Goal: Task Accomplishment & Management: Manage account settings

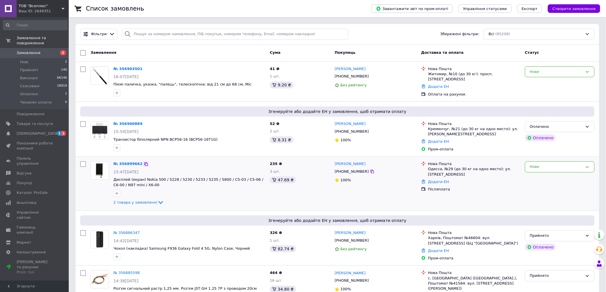
click at [144, 163] on icon at bounding box center [145, 164] width 3 height 3
click at [144, 122] on icon at bounding box center [145, 123] width 3 height 3
click at [144, 68] on icon at bounding box center [146, 69] width 5 height 5
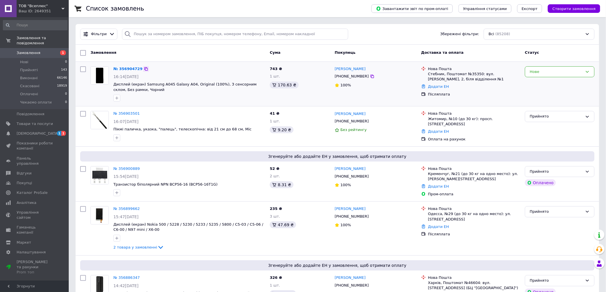
click at [144, 68] on icon at bounding box center [146, 69] width 5 height 5
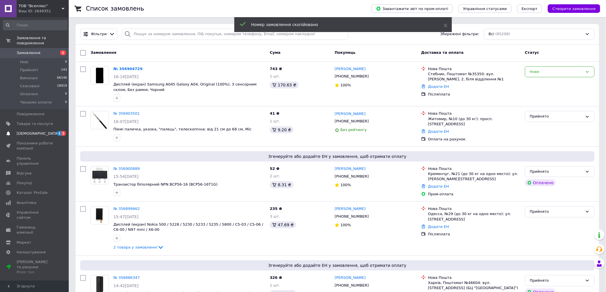
click at [36, 129] on link "[DEMOGRAPHIC_DATA] 1 1" at bounding box center [35, 134] width 70 height 10
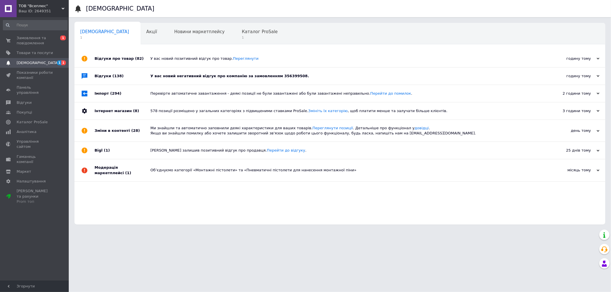
click at [216, 74] on div "У вас новий негативний відгук про компанію за замовленням 356399508." at bounding box center [346, 76] width 392 height 5
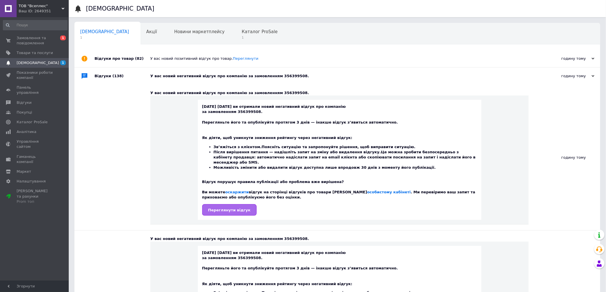
click at [229, 208] on span "Переглянути відгук" at bounding box center [229, 210] width 42 height 4
click at [278, 94] on div "У вас новий негативний відгук про компанію за замовленням 356399508." at bounding box center [339, 92] width 378 height 5
copy div "356399508"
click at [37, 41] on span "Замовлення та повідомлення" at bounding box center [35, 40] width 36 height 10
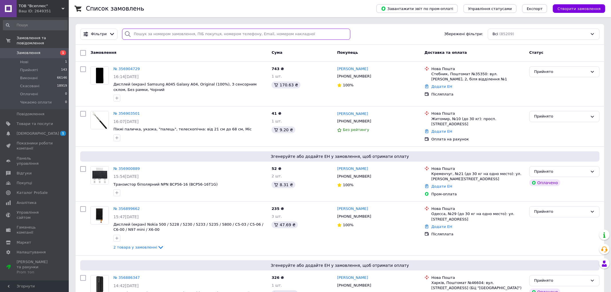
click at [239, 35] on input "search" at bounding box center [236, 34] width 228 height 11
paste input "356399508"
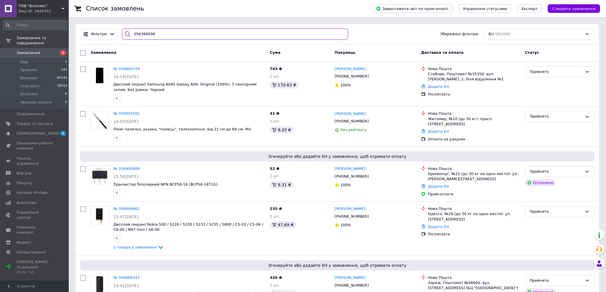
type input "356399508"
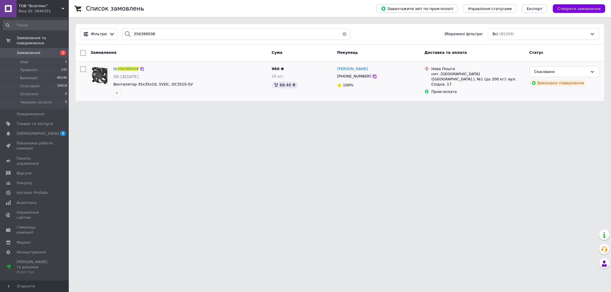
click at [373, 76] on icon at bounding box center [374, 76] width 3 height 3
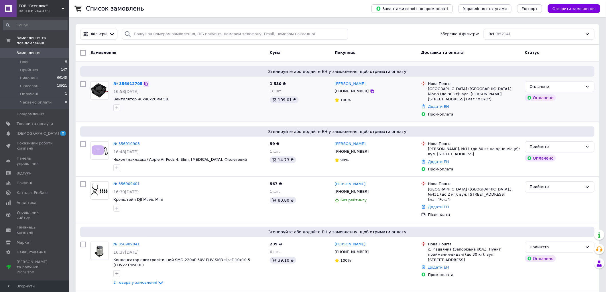
click at [144, 83] on icon at bounding box center [146, 84] width 5 height 5
click at [370, 92] on icon at bounding box center [372, 91] width 5 height 5
drag, startPoint x: 142, startPoint y: 84, endPoint x: 145, endPoint y: 86, distance: 3.4
click at [144, 84] on icon at bounding box center [146, 84] width 5 height 5
click at [39, 129] on link "[DEMOGRAPHIC_DATA] 2 1" at bounding box center [35, 134] width 70 height 10
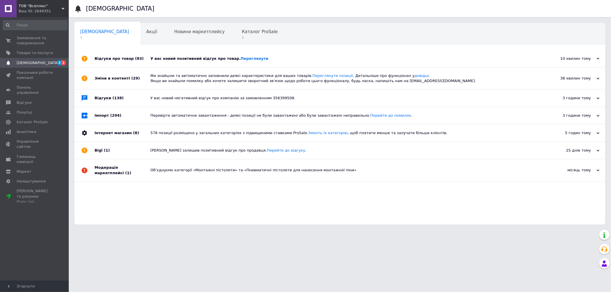
click at [184, 58] on div "У вас новий позитивний відгук про товар. Переглянути" at bounding box center [346, 58] width 392 height 5
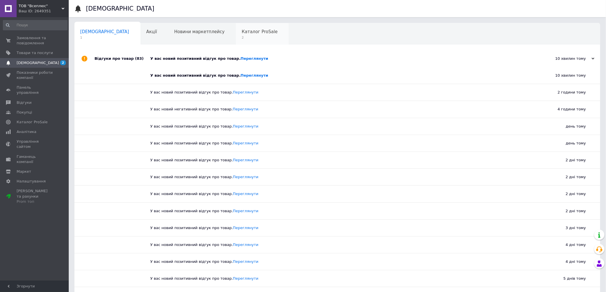
click at [242, 34] on span "Каталог ProSale" at bounding box center [260, 31] width 36 height 5
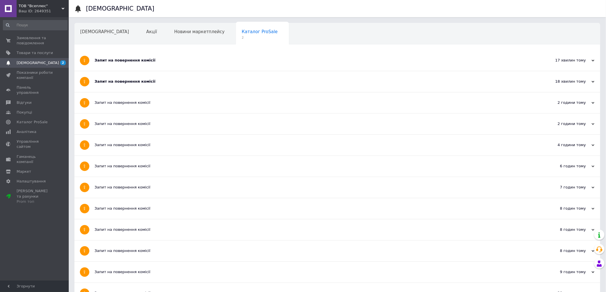
click at [155, 82] on div "Запит на повернення комісії" at bounding box center [315, 81] width 443 height 5
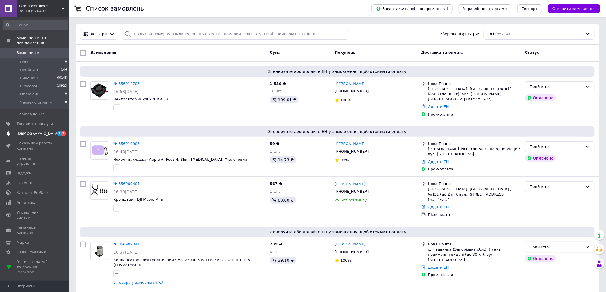
click at [38, 131] on span "[DEMOGRAPHIC_DATA]" at bounding box center [35, 133] width 36 height 5
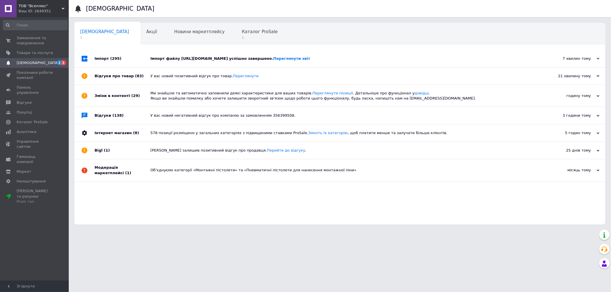
click at [182, 54] on div "Імпорт файлу https://vseplus.com/uploads/files/prom-ua.yml.zip успішно завершен…" at bounding box center [346, 58] width 392 height 17
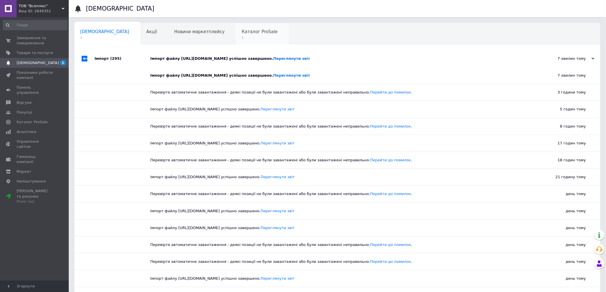
click at [242, 33] on span "Каталог ProSale" at bounding box center [260, 31] width 36 height 5
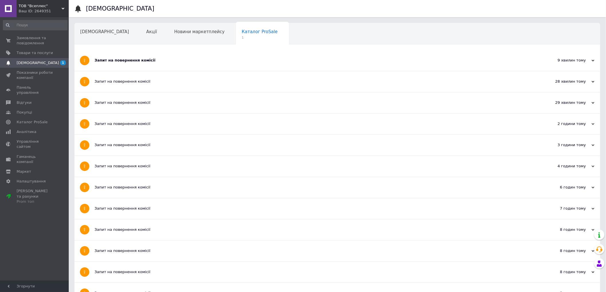
click at [221, 63] on div "Запит на повернення комісії" at bounding box center [315, 60] width 443 height 21
